Goal: Task Accomplishment & Management: Complete application form

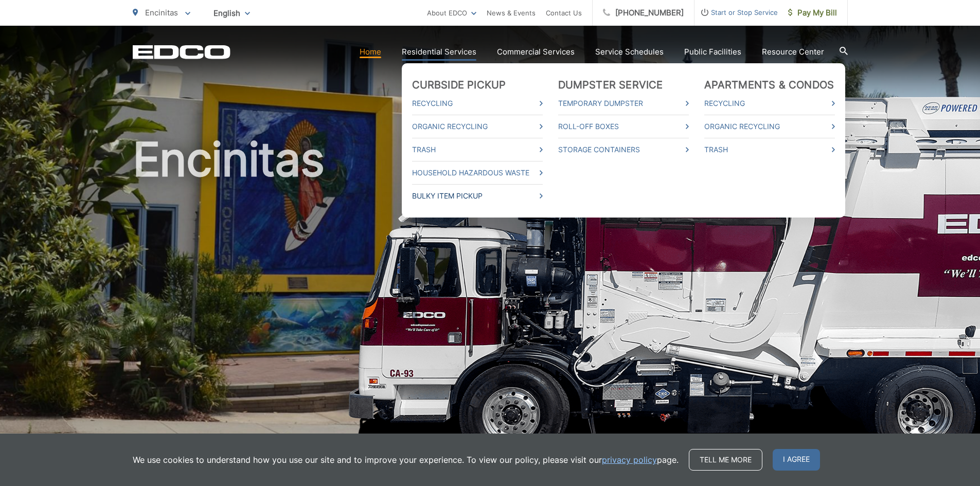
click at [455, 193] on link "Bulky Item Pickup" at bounding box center [477, 196] width 131 height 12
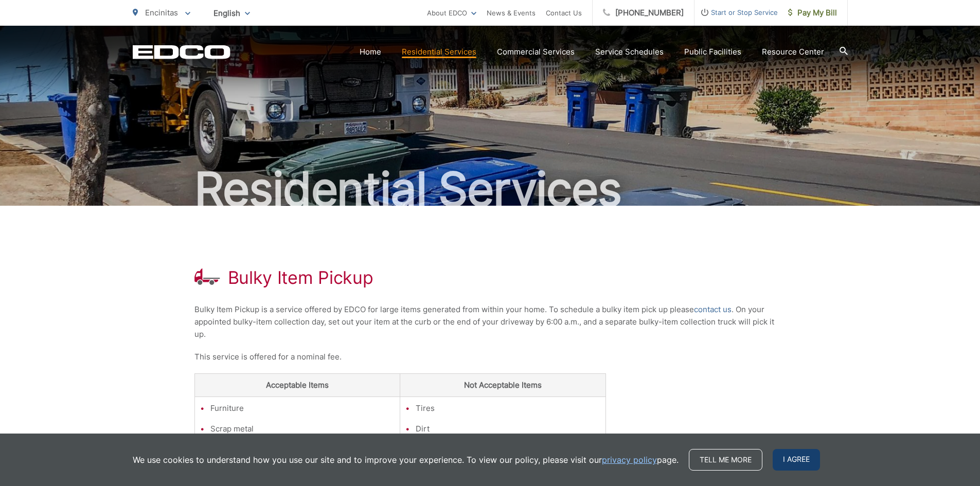
click at [798, 462] on span "I agree" at bounding box center [796, 460] width 47 height 22
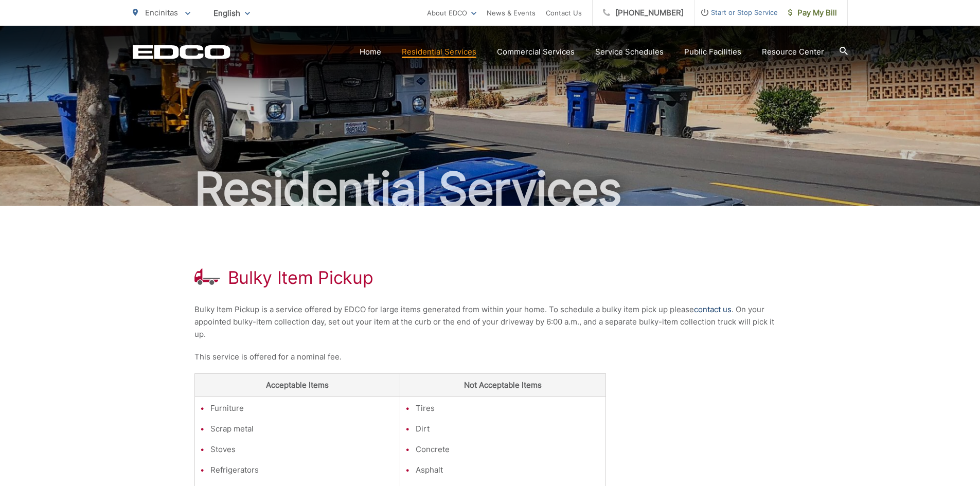
click at [711, 308] on link "contact us" at bounding box center [713, 310] width 38 height 12
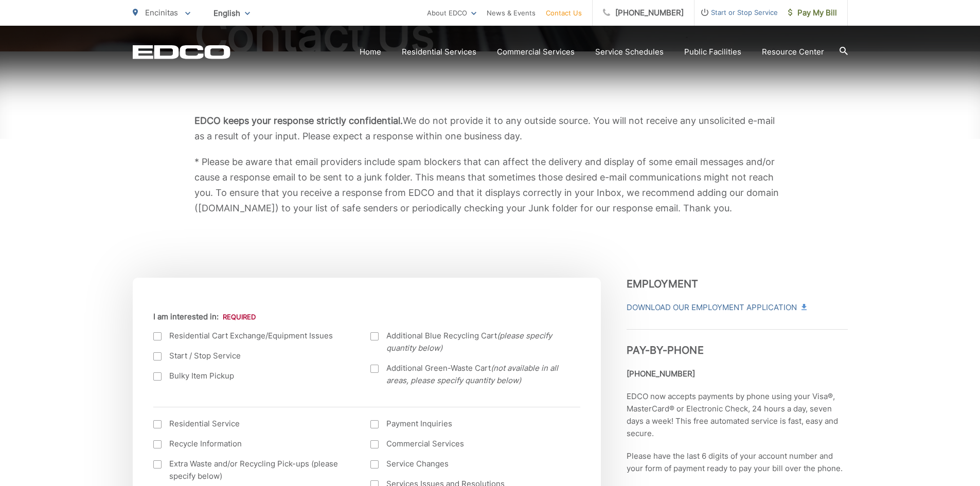
scroll to position [257, 0]
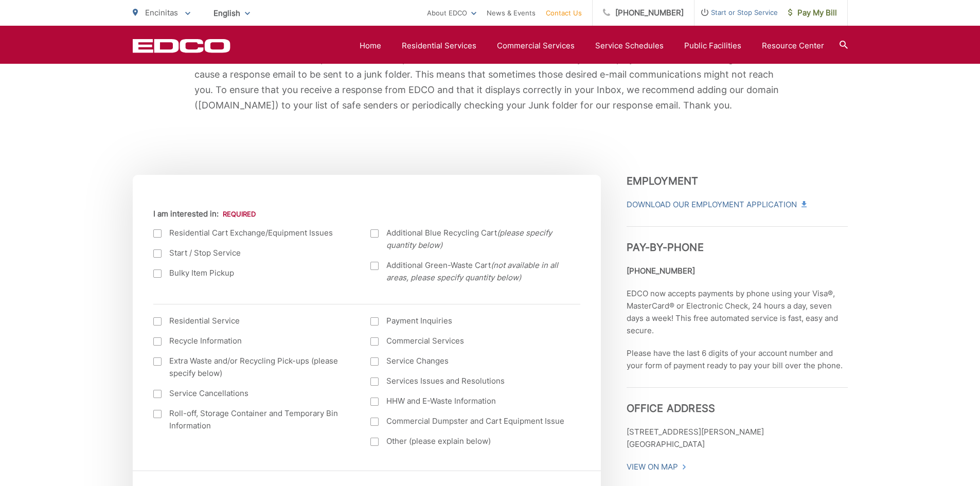
click at [157, 276] on div at bounding box center [157, 274] width 8 height 8
click at [0, 0] on input "Bulky Item Pickup" at bounding box center [0, 0] width 0 height 0
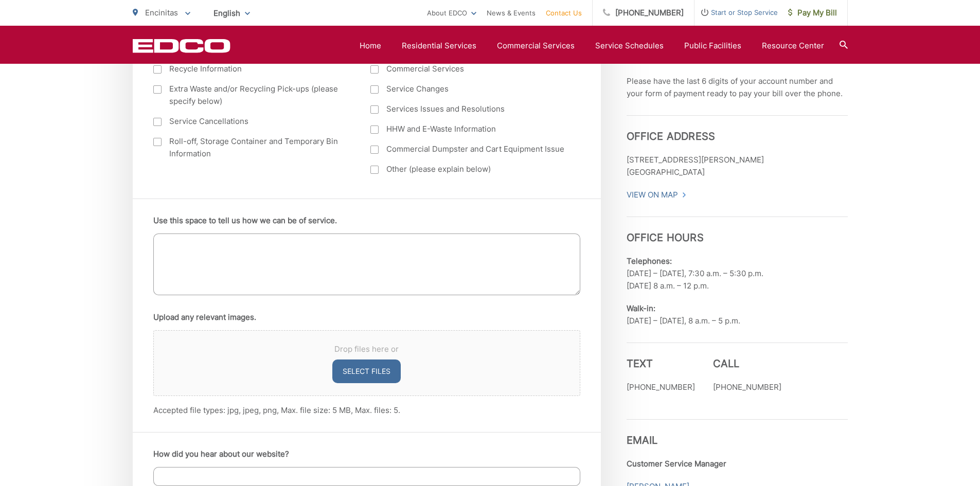
scroll to position [566, 0]
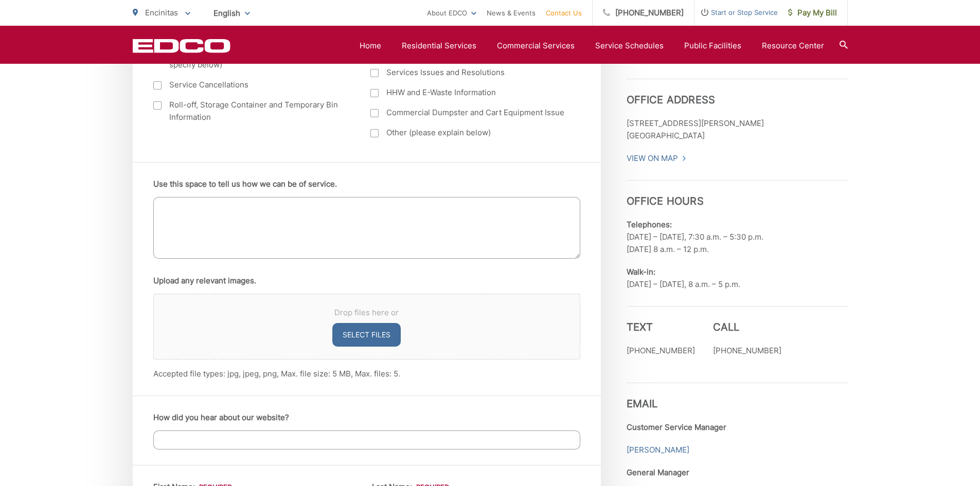
click at [187, 211] on textarea "Use this space to tell us how we can be of service." at bounding box center [366, 228] width 427 height 62
click at [335, 207] on textarea "I would like to schedule the pick-up of of couch/sectional." at bounding box center [366, 228] width 427 height 62
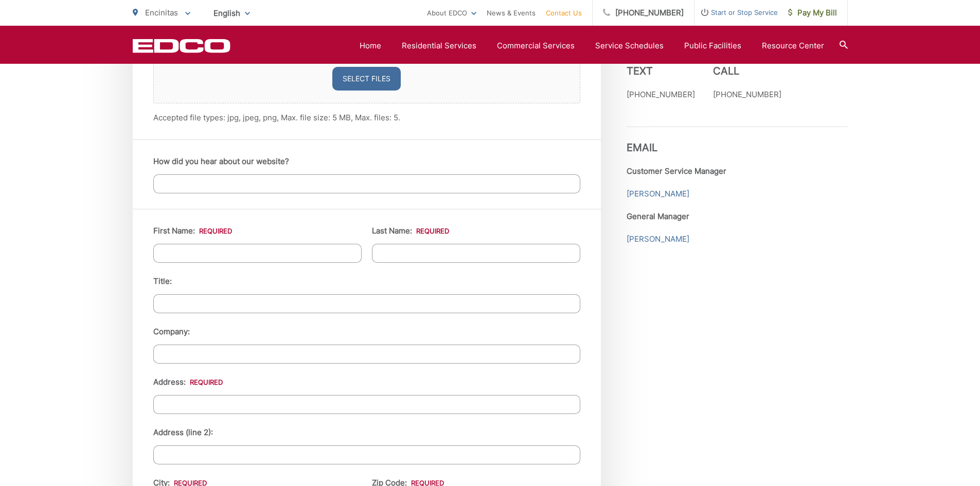
scroll to position [823, 0]
type textarea "I would like to schedule the pick-up of of sectional couch."
click at [234, 247] on input "First Name: *" at bounding box center [257, 252] width 208 height 19
type input "Brian"
click at [448, 251] on input "Last Name: *" at bounding box center [476, 252] width 208 height 19
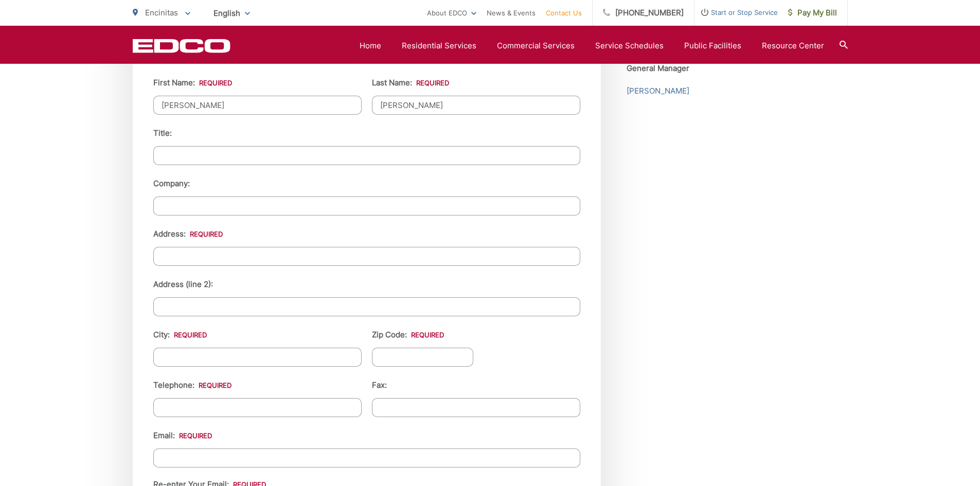
scroll to position [977, 0]
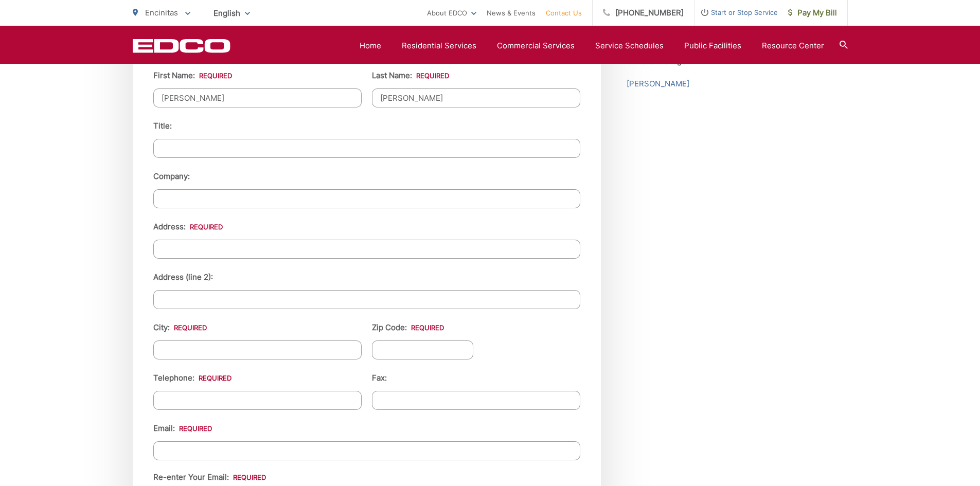
type input "Stahl"
click at [188, 251] on input "Address: *" at bounding box center [366, 249] width 427 height 19
type input "1445 Pegaso Street"
click at [176, 355] on input "City: *" at bounding box center [257, 350] width 208 height 19
type input "Encinitas"
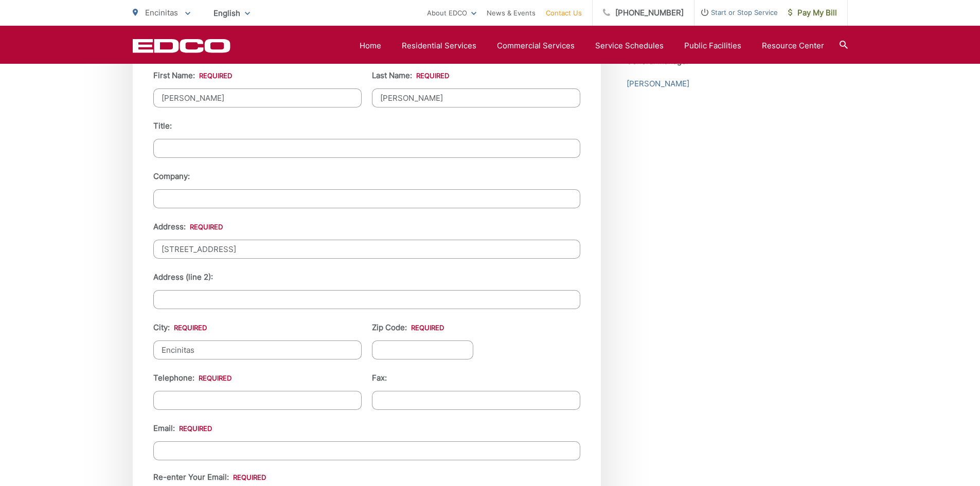
click at [390, 348] on input "Zip Code: *" at bounding box center [423, 350] width 102 height 19
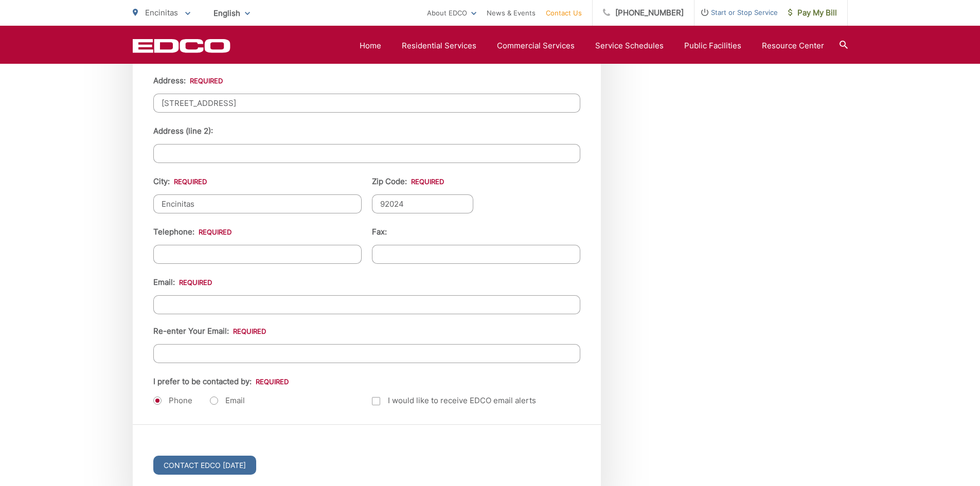
scroll to position [1132, 0]
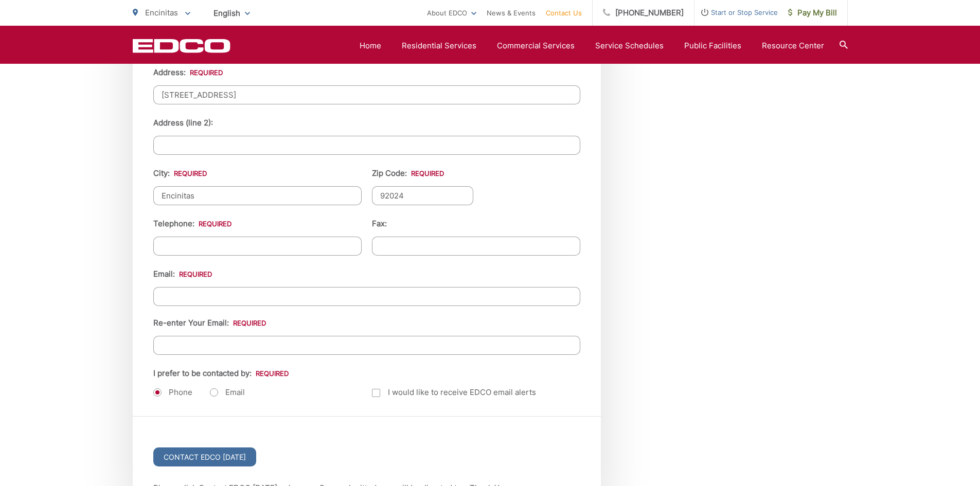
type input "92024"
click at [166, 248] on input "(___) ___-____" at bounding box center [257, 246] width 208 height 19
type input "(858) 761-1063"
click at [177, 298] on input "Email *" at bounding box center [366, 296] width 427 height 19
type input "bksesquire@aol.com"
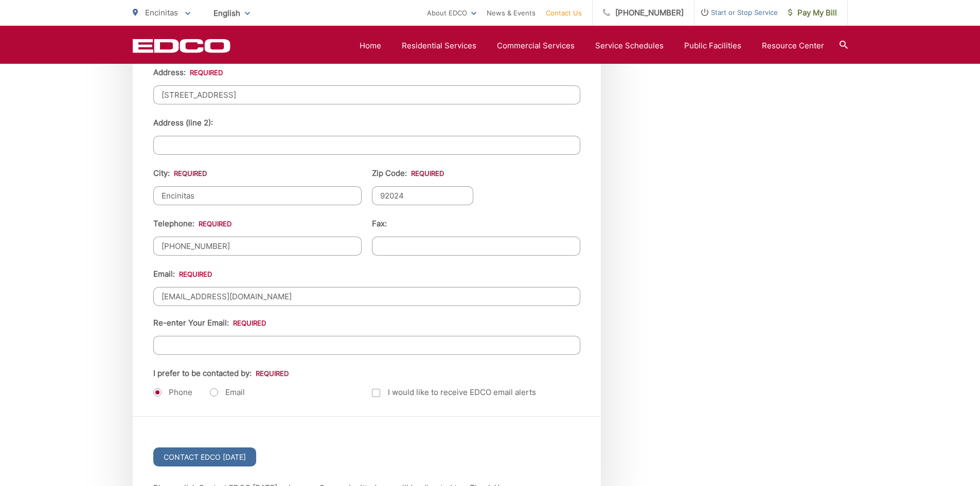
click at [184, 344] on input "Re-enter Your Email:" at bounding box center [366, 345] width 427 height 19
type input "bksesquire@aol.com"
click at [216, 391] on label "Email" at bounding box center [227, 392] width 35 height 10
radio input "true"
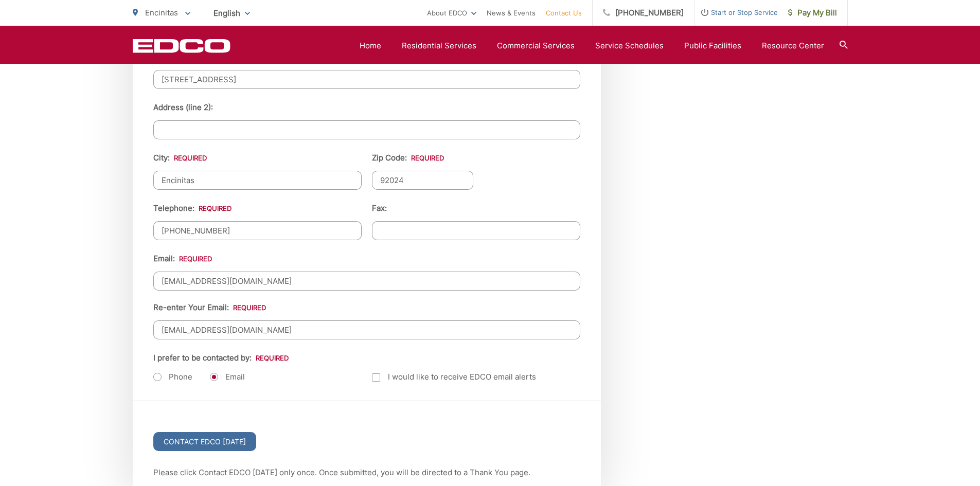
scroll to position [1183, 0]
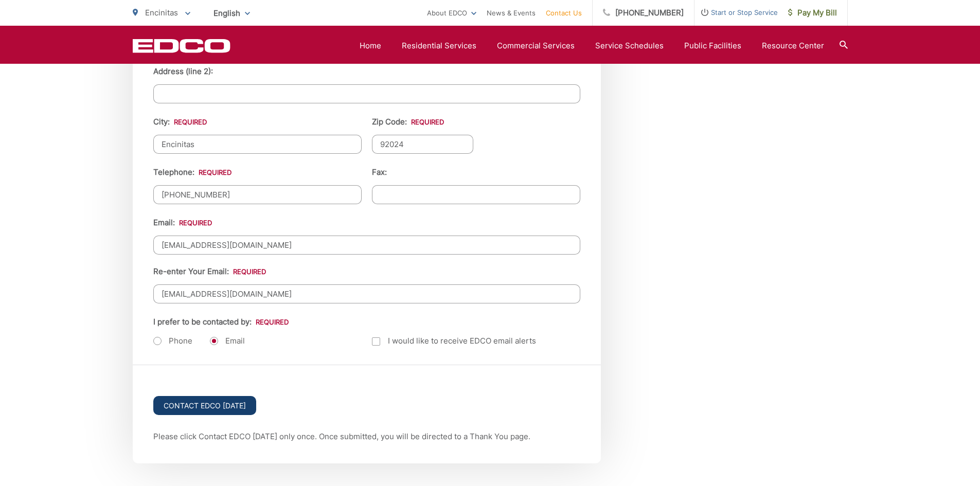
click at [211, 407] on input "Contact EDCO Today" at bounding box center [204, 405] width 103 height 19
